Goal: Task Accomplishment & Management: Manage account settings

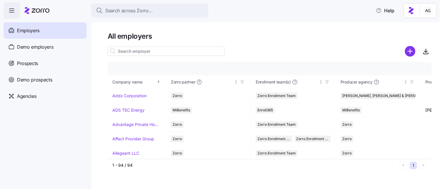
click at [47, 12] on icon at bounding box center [37, 10] width 25 height 7
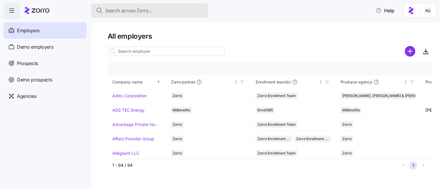
click at [136, 9] on span "Search across Zorro..." at bounding box center [128, 10] width 47 height 7
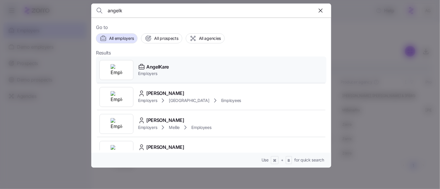
type input "angelk"
click at [146, 64] on div "AngelKare" at bounding box center [153, 66] width 31 height 7
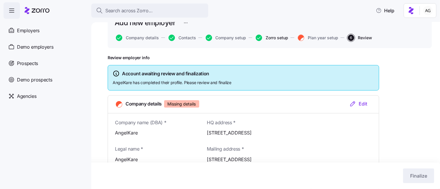
scroll to position [19, 0]
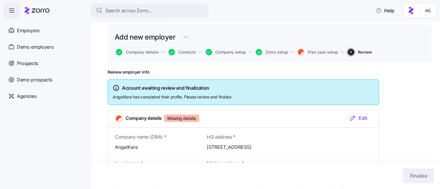
click at [47, 8] on icon at bounding box center [37, 10] width 25 height 7
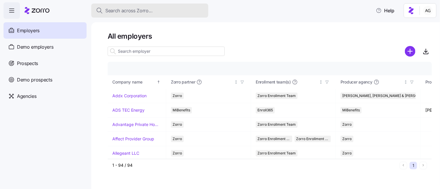
click at [122, 8] on span "Search across Zorro..." at bounding box center [128, 10] width 47 height 7
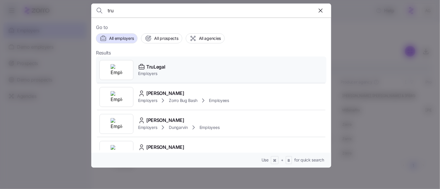
type input "tru"
click at [143, 68] on icon at bounding box center [141, 67] width 5 height 4
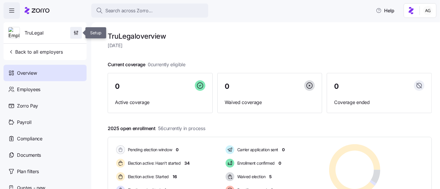
click at [75, 32] on icon "button" at bounding box center [76, 33] width 6 height 6
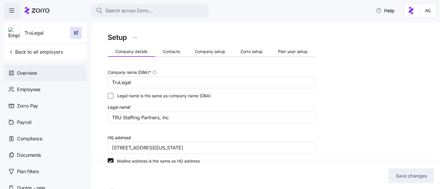
click at [36, 72] on span "Overview" at bounding box center [27, 72] width 20 height 7
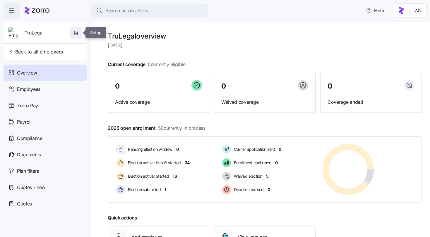
click at [78, 32] on icon "button" at bounding box center [76, 33] width 6 height 6
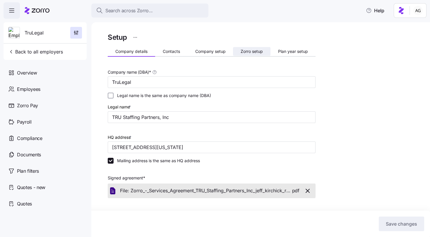
click at [249, 50] on span "Zorro setup" at bounding box center [252, 51] width 22 height 4
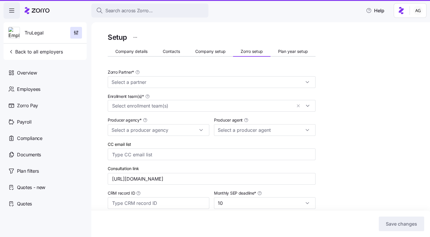
type input "[PERSON_NAME] ([PERSON_NAME][EMAIL_ADDRESS][PERSON_NAME][DOMAIN_NAME])"
type input "Zorro"
type input "Triton Benefits - [GEOGRAPHIC_DATA]"
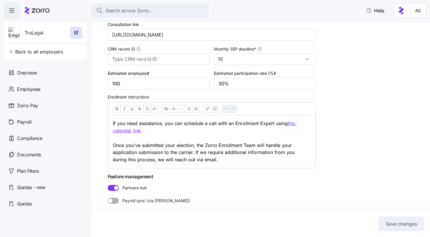
scroll to position [145, 0]
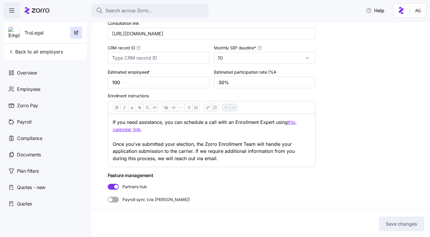
click at [114, 189] on span at bounding box center [115, 200] width 7 height 6
click at [108, 189] on input "Payroll sync (via [PERSON_NAME])" at bounding box center [108, 197] width 0 height 0
click at [388, 189] on span "Save changes" at bounding box center [401, 224] width 31 height 7
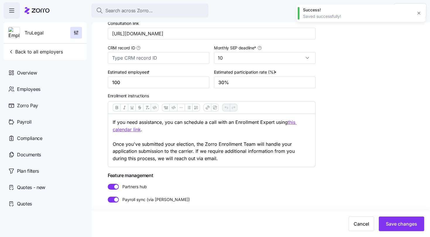
scroll to position [138, 0]
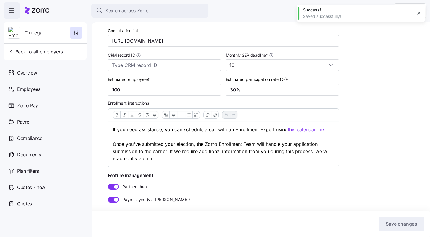
click at [357, 98] on div "Setup Company details Contacts Company setup Zorro setup Plan year setup Payrol…" at bounding box center [265, 61] width 314 height 337
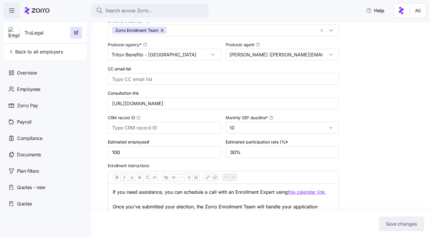
scroll to position [0, 0]
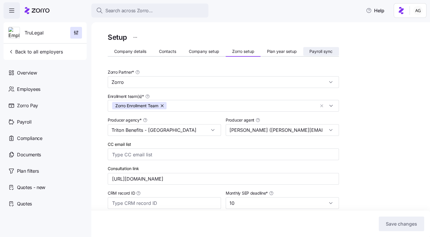
click at [322, 52] on span "Payroll sync" at bounding box center [320, 51] width 23 height 4
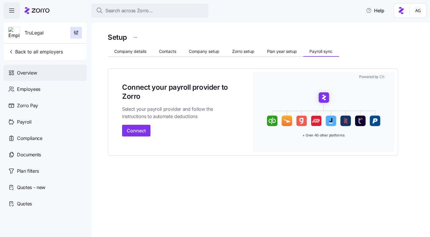
click at [42, 71] on div "Overview" at bounding box center [45, 73] width 83 height 16
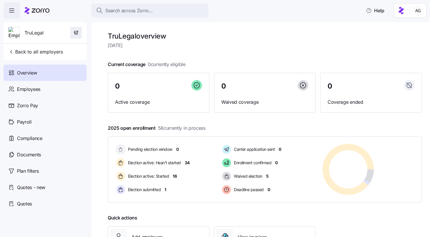
click at [77, 35] on icon "button" at bounding box center [76, 33] width 6 height 6
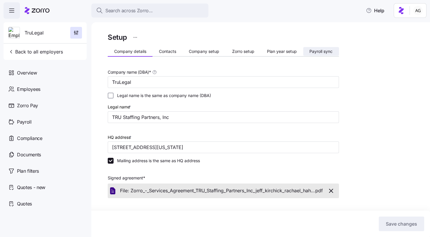
click at [333, 53] on button "Payroll sync" at bounding box center [321, 51] width 36 height 9
